Goal: Navigation & Orientation: Find specific page/section

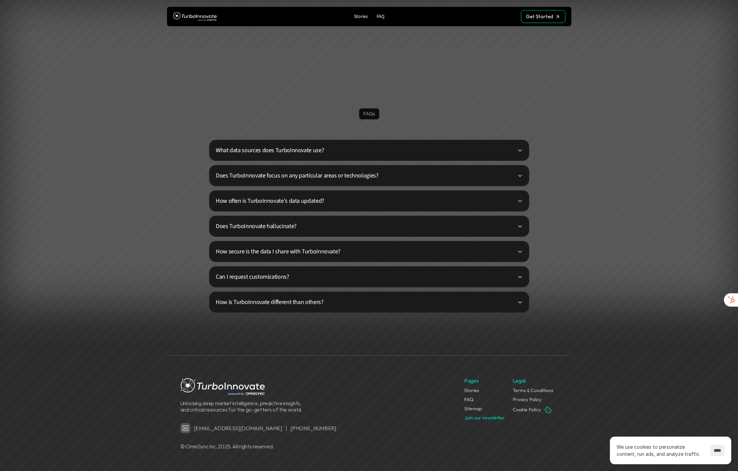
scroll to position [1581, 0]
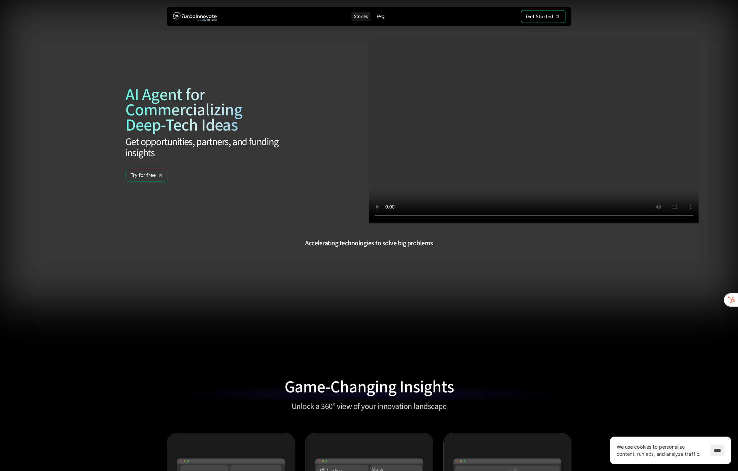
click at [364, 15] on p "Stories" at bounding box center [361, 17] width 14 height 6
